Goal: Information Seeking & Learning: Learn about a topic

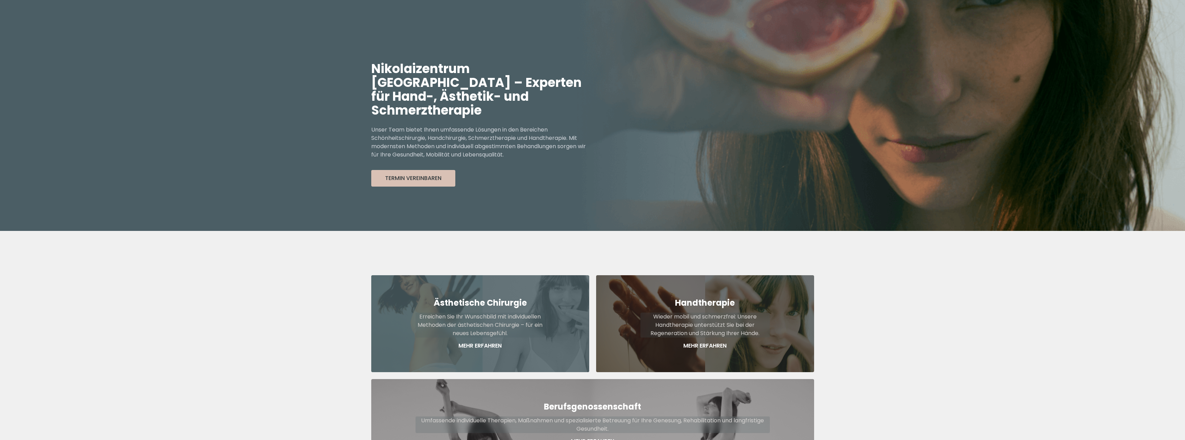
scroll to position [104, 0]
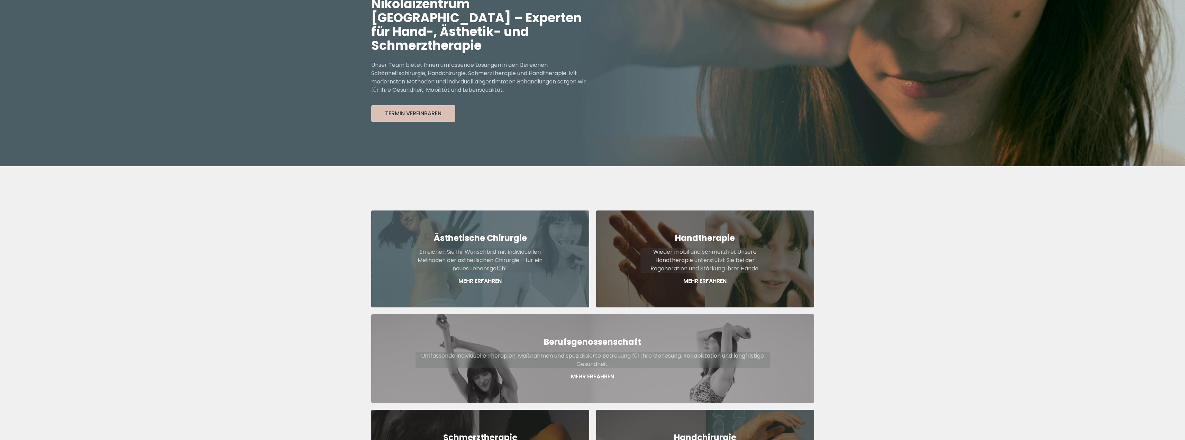
click at [488, 232] on strong "Ästhetische Chirurgie" at bounding box center [479, 237] width 93 height 11
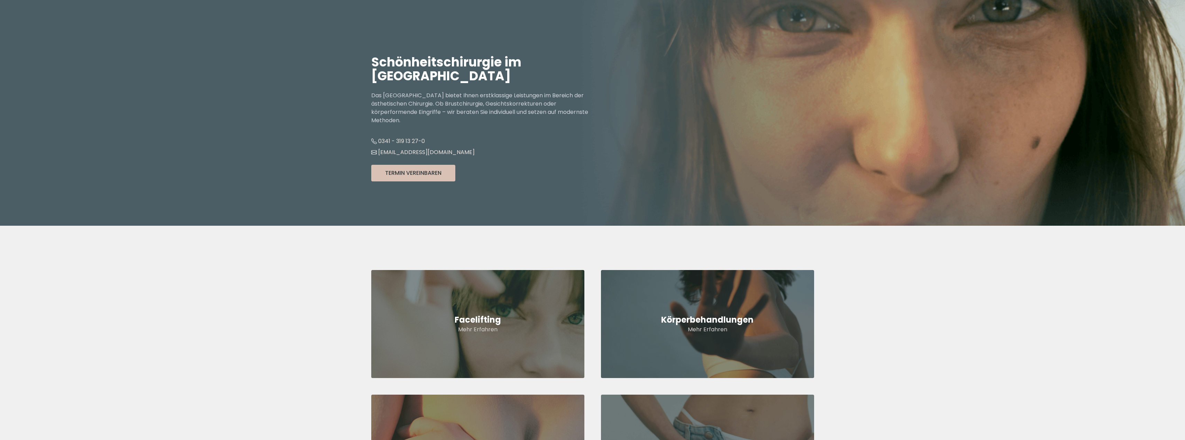
scroll to position [138, 0]
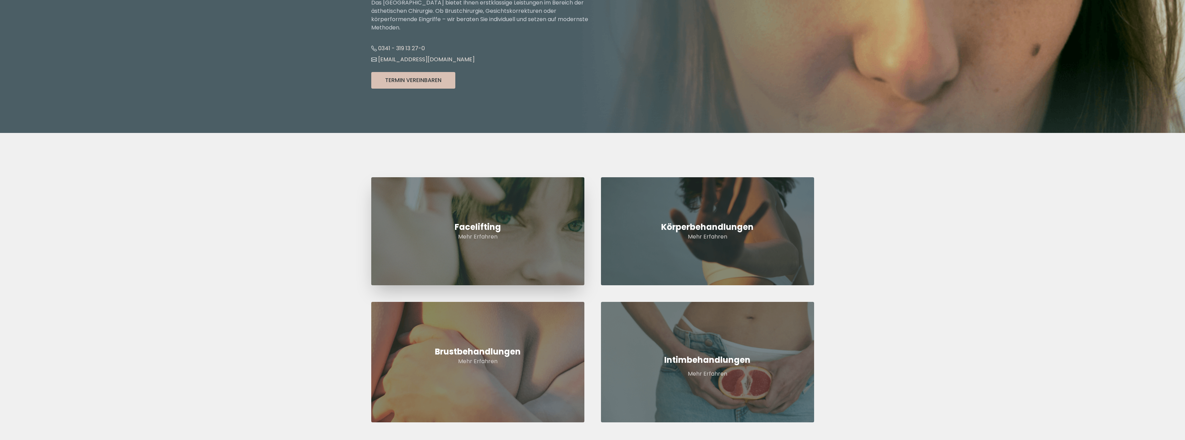
click at [531, 203] on link "Facelifting Mehr Erfahren" at bounding box center [477, 231] width 213 height 108
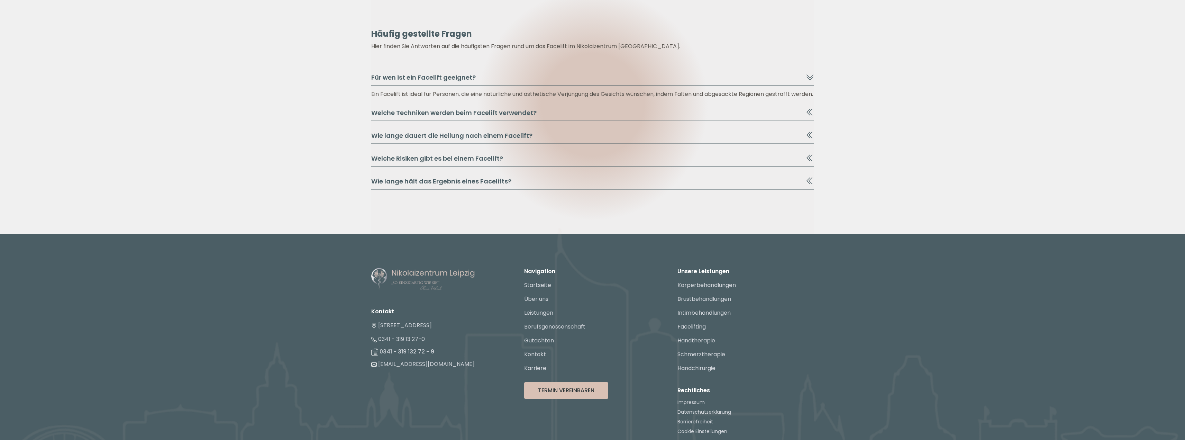
scroll to position [1174, 0]
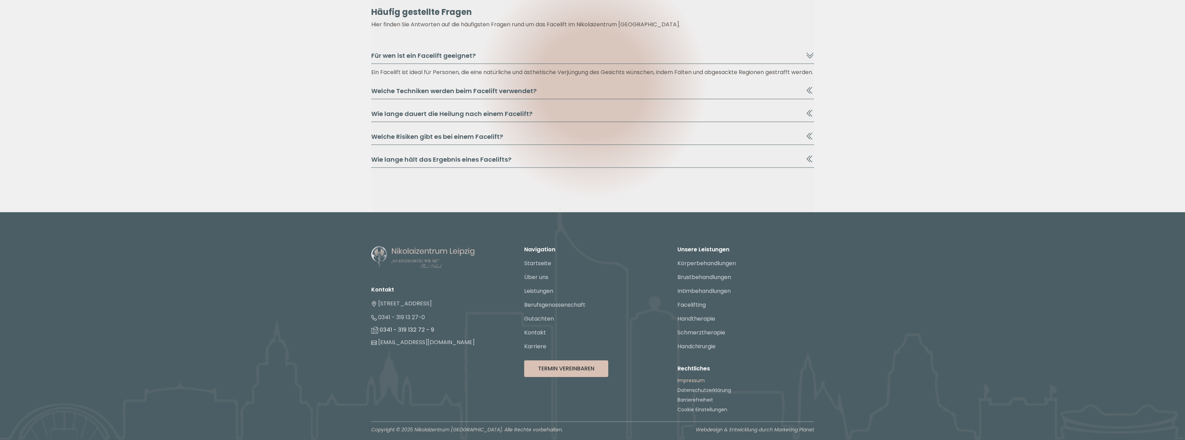
click at [693, 379] on link "Impressum" at bounding box center [690, 380] width 27 height 7
